Goal: Task Accomplishment & Management: Use online tool/utility

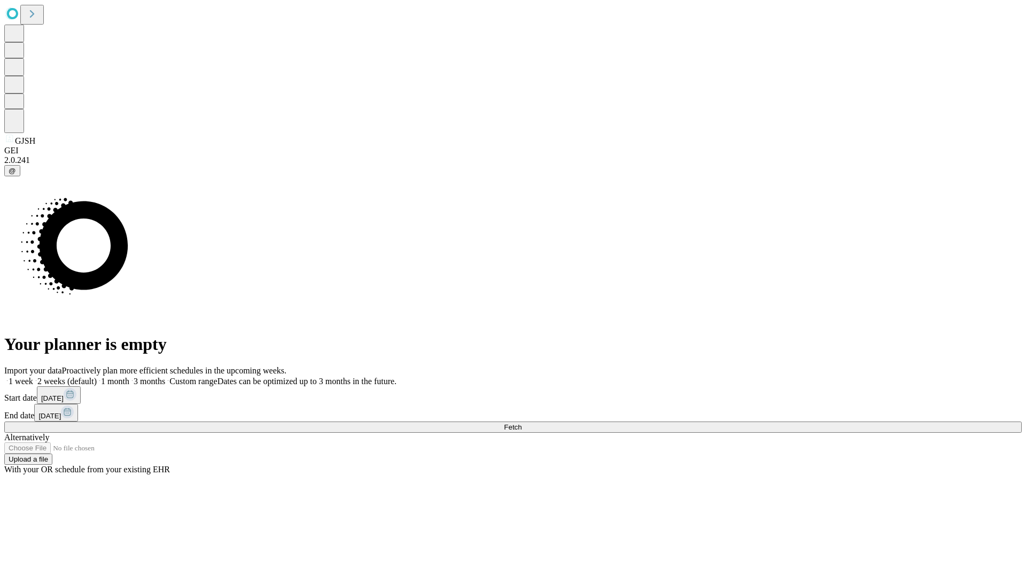
click at [522, 423] on span "Fetch" at bounding box center [513, 427] width 18 height 8
